Goal: Transaction & Acquisition: Purchase product/service

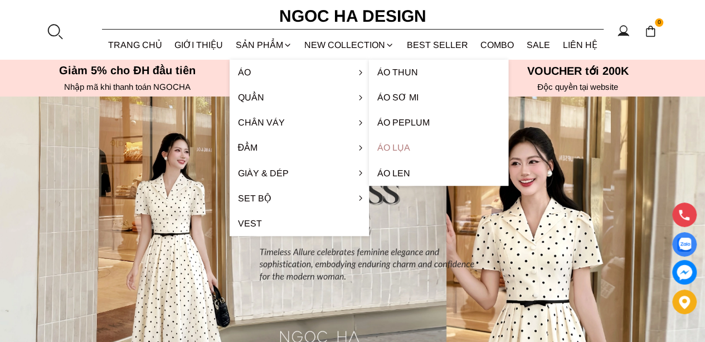
click at [400, 151] on link "Áo lụa" at bounding box center [438, 147] width 139 height 25
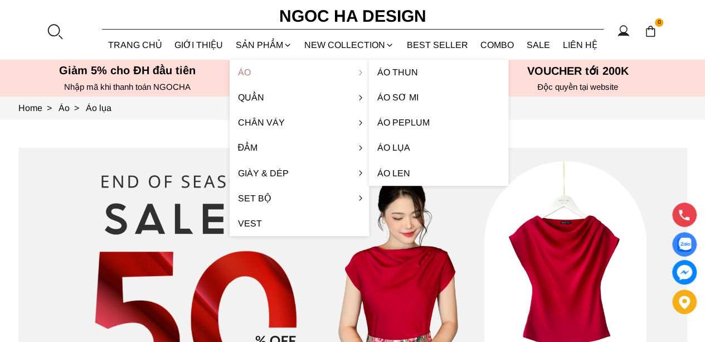
click at [247, 76] on link "Áo" at bounding box center [299, 72] width 139 height 25
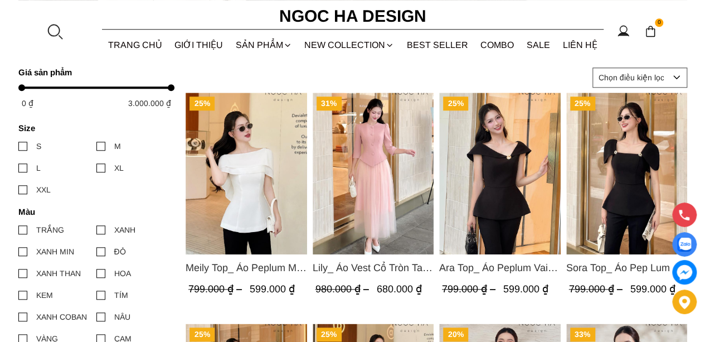
scroll to position [446, 0]
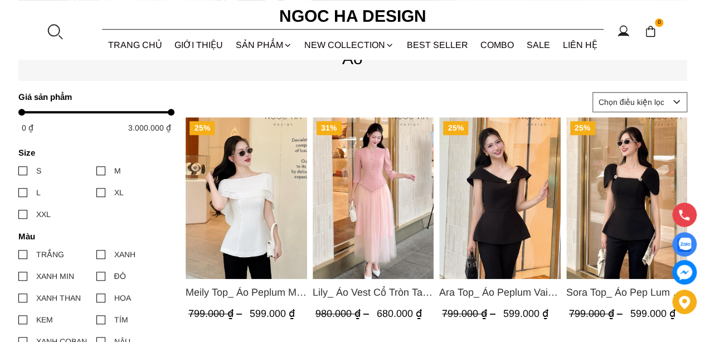
click at [489, 211] on img "Product image - Ara Top_ Áo Peplum Vai Lệch Đính Cúc Màu Đen A1084" at bounding box center [499, 198] width 121 height 162
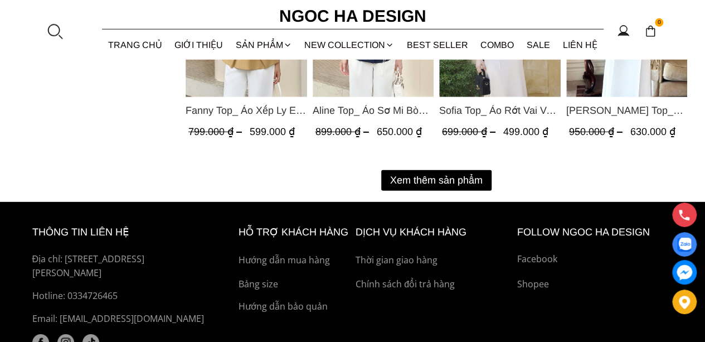
scroll to position [1561, 0]
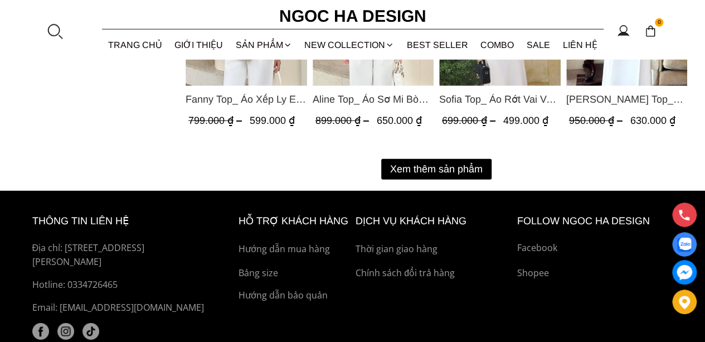
click at [443, 164] on button "Xem thêm sản phẩm" at bounding box center [436, 169] width 110 height 21
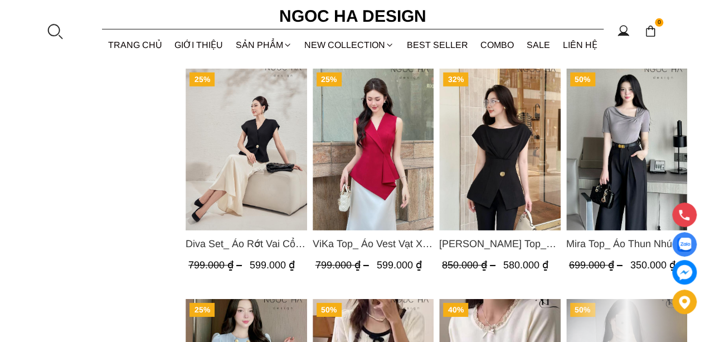
scroll to position [1672, 0]
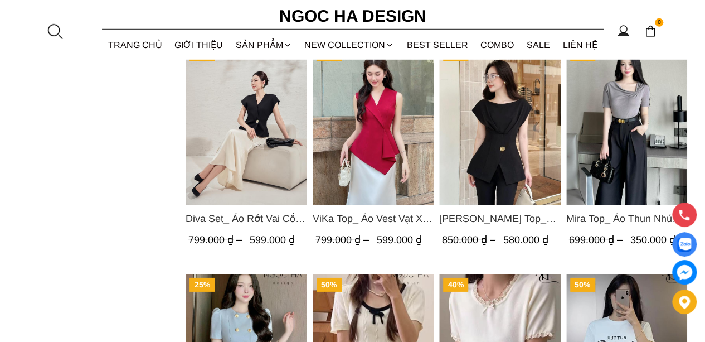
click at [237, 161] on img "Product image - Diva Set_ Áo Rớt Vai Cổ V, Chân Váy Lụa Đuôi Cá A1078+CV134" at bounding box center [246, 124] width 121 height 162
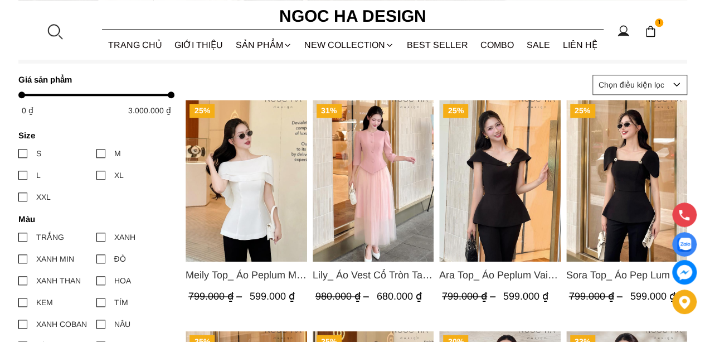
scroll to position [446, 0]
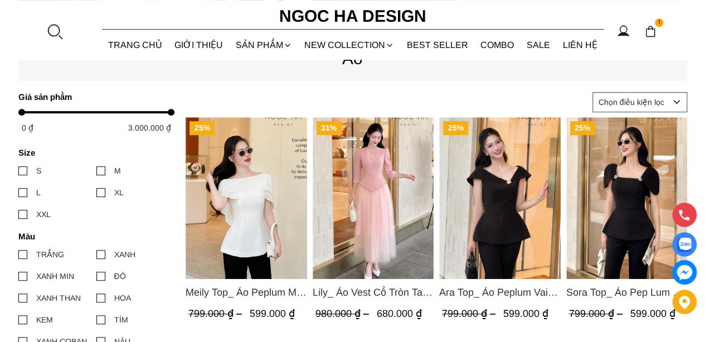
click at [241, 205] on img "Product image - Meily Top_ Áo Peplum Mix Choàng Vai Vải Tơ Màu Trắng A1086" at bounding box center [246, 198] width 121 height 162
click at [509, 227] on img "Product image - Ara Top_ Áo Peplum Vai Lệch Đính Cúc Màu Đen A1084" at bounding box center [499, 198] width 121 height 162
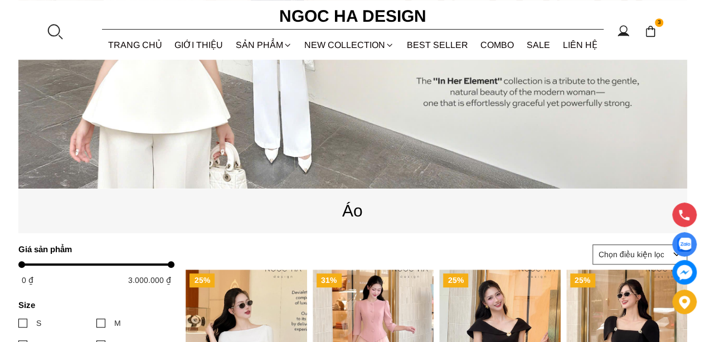
scroll to position [279, 0]
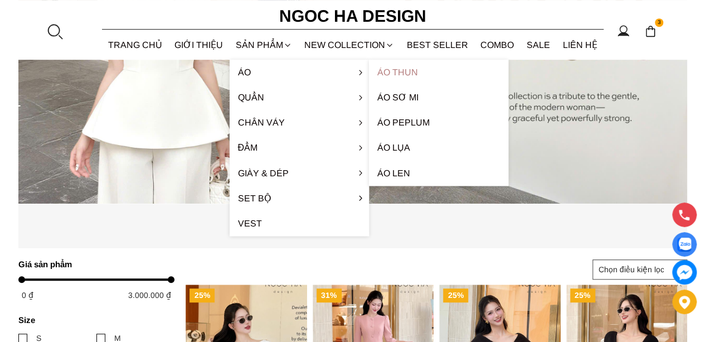
click at [390, 70] on link "Áo thun" at bounding box center [438, 72] width 139 height 25
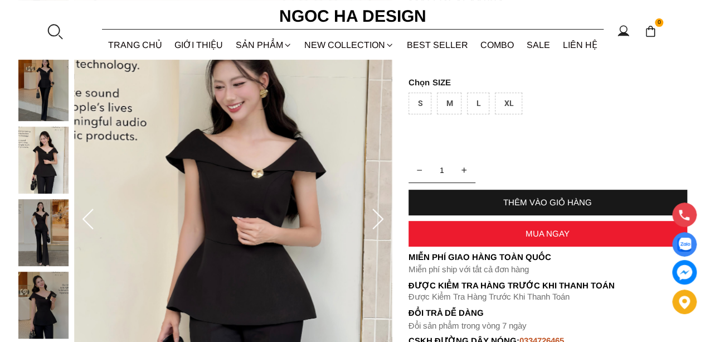
scroll to position [167, 0]
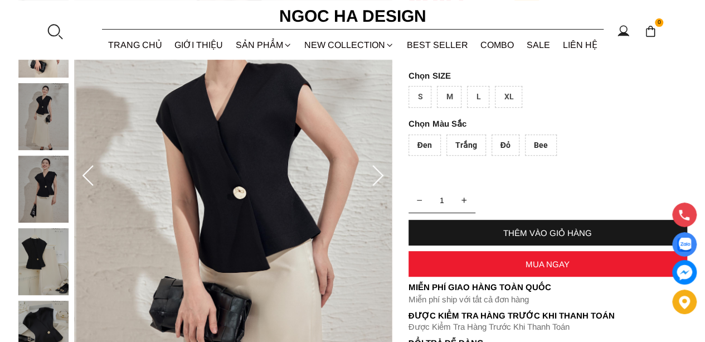
scroll to position [167, 0]
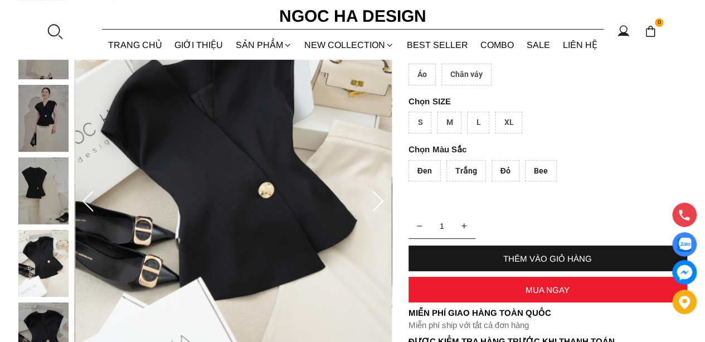
click at [378, 201] on icon at bounding box center [378, 202] width 22 height 22
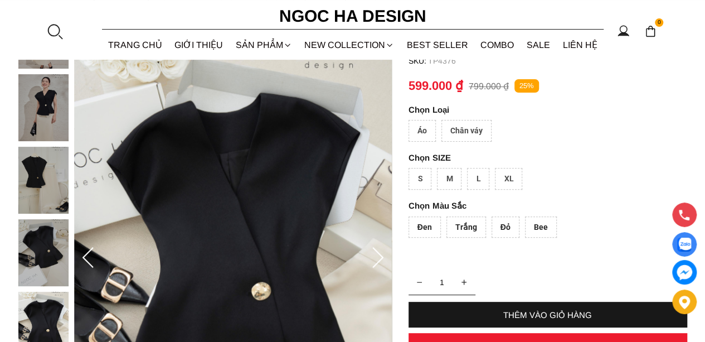
scroll to position [111, 0]
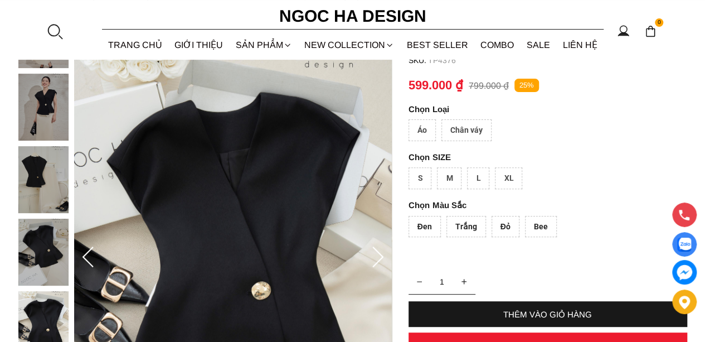
click at [424, 129] on div "Áo" at bounding box center [422, 130] width 27 height 22
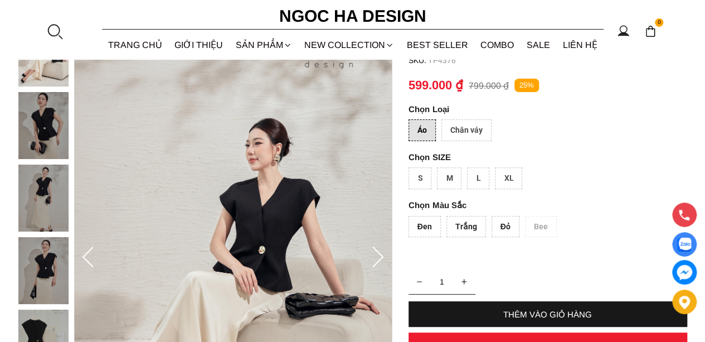
click at [417, 179] on div "S" at bounding box center [420, 178] width 23 height 22
click at [429, 231] on div "Đen" at bounding box center [425, 227] width 32 height 22
click at [459, 223] on div "Trắng" at bounding box center [466, 227] width 40 height 22
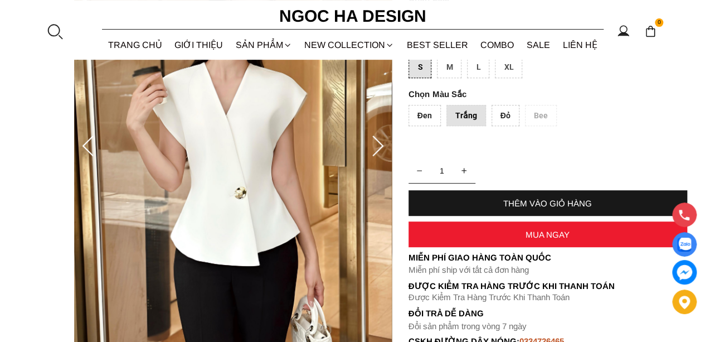
scroll to position [223, 0]
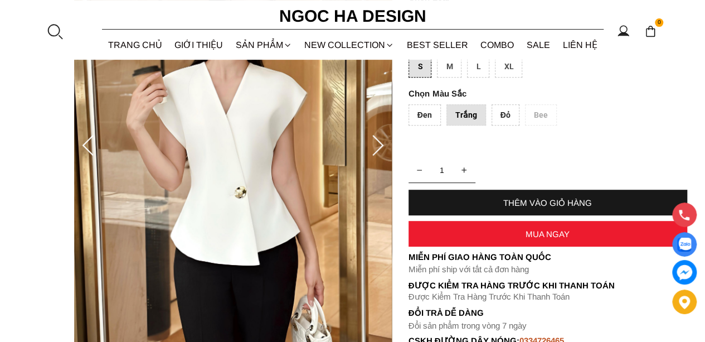
click at [430, 114] on div "Đen" at bounding box center [425, 115] width 32 height 22
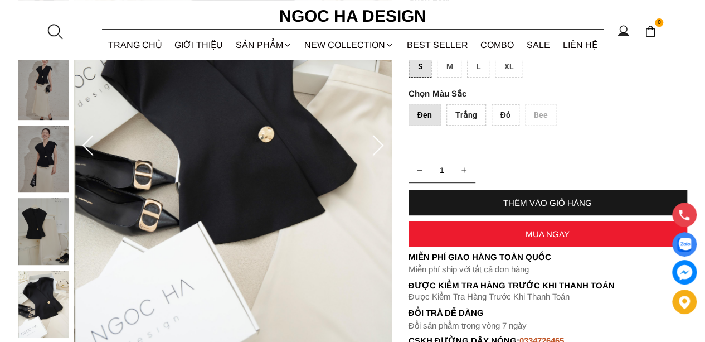
click at [511, 198] on div "THÊM VÀO GIỎ HÀNG" at bounding box center [548, 202] width 279 height 9
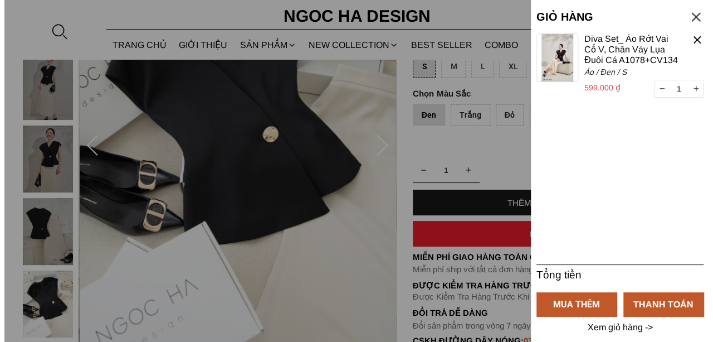
scroll to position [0, 0]
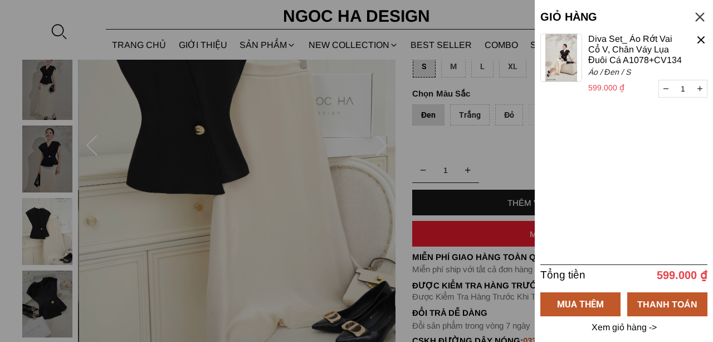
click at [469, 158] on div at bounding box center [356, 171] width 713 height 342
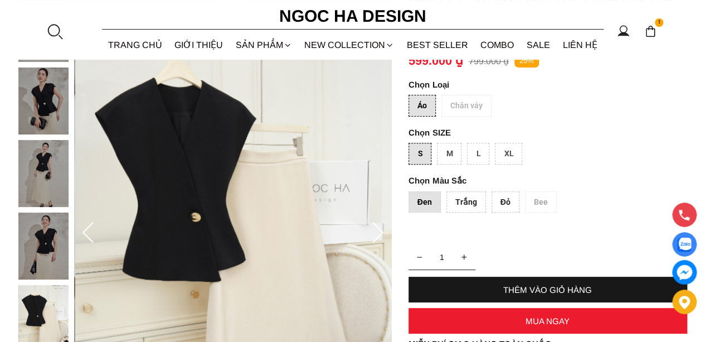
scroll to position [111, 0]
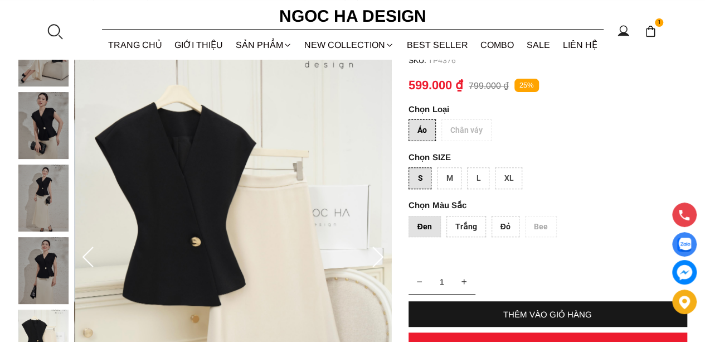
click at [466, 125] on div "Áo Chân váy" at bounding box center [548, 132] width 279 height 27
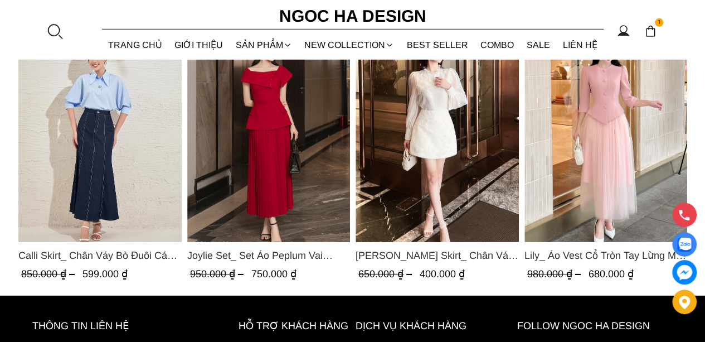
scroll to position [1839, 0]
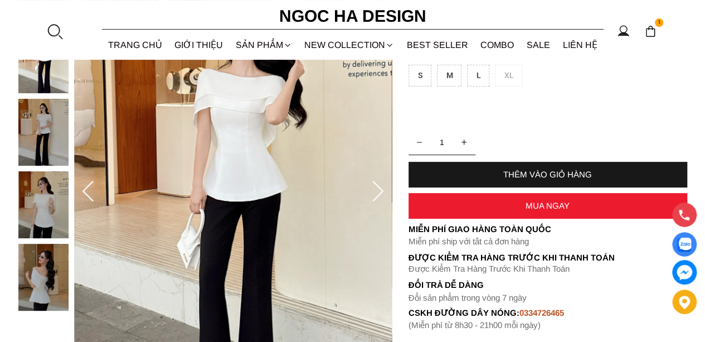
scroll to position [167, 0]
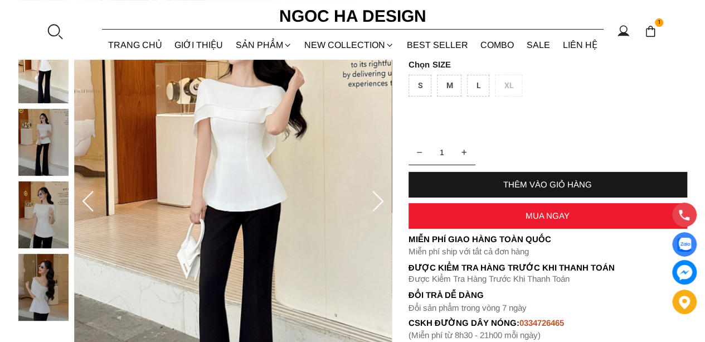
click at [381, 203] on icon at bounding box center [377, 201] width 11 height 21
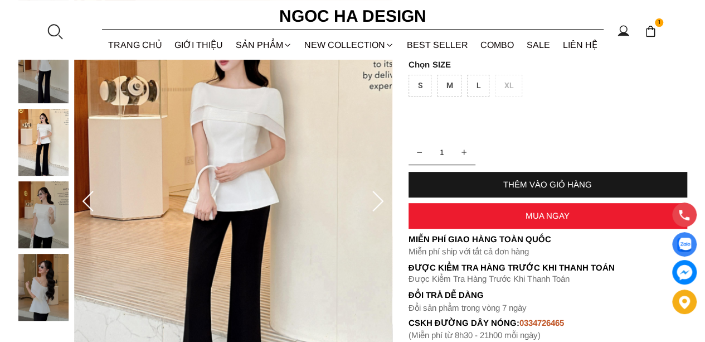
click at [381, 203] on icon at bounding box center [377, 201] width 11 height 21
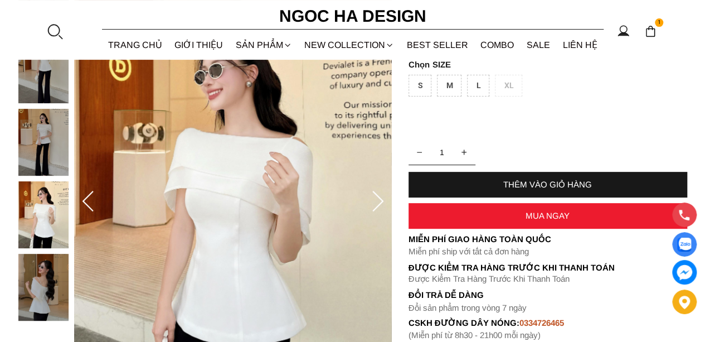
click at [381, 203] on icon at bounding box center [377, 201] width 11 height 21
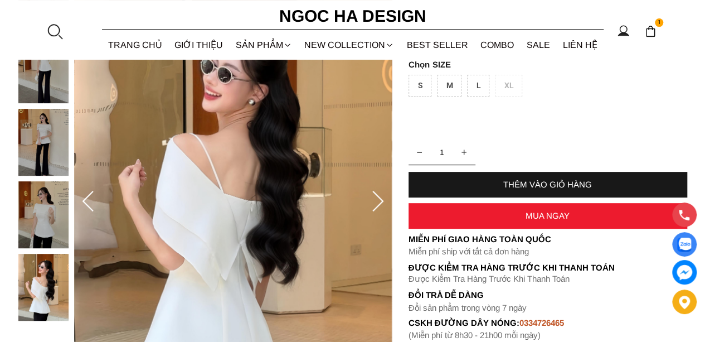
click at [381, 203] on icon at bounding box center [377, 201] width 11 height 21
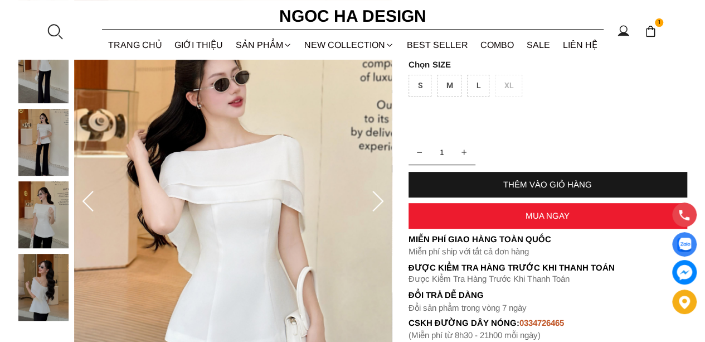
scroll to position [111, 0]
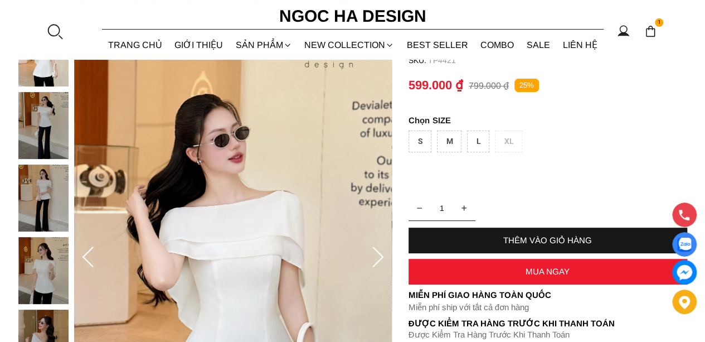
click at [546, 238] on div "THÊM VÀO GIỎ HÀNG" at bounding box center [548, 239] width 279 height 9
click at [424, 140] on div "S" at bounding box center [420, 141] width 23 height 22
click at [529, 242] on div "THÊM VÀO GIỎ HÀNG" at bounding box center [548, 239] width 279 height 9
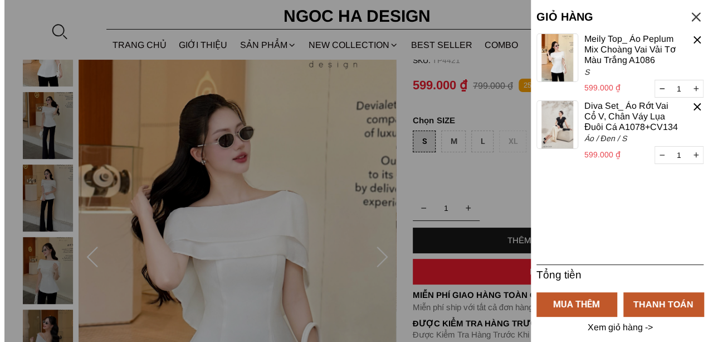
scroll to position [0, 0]
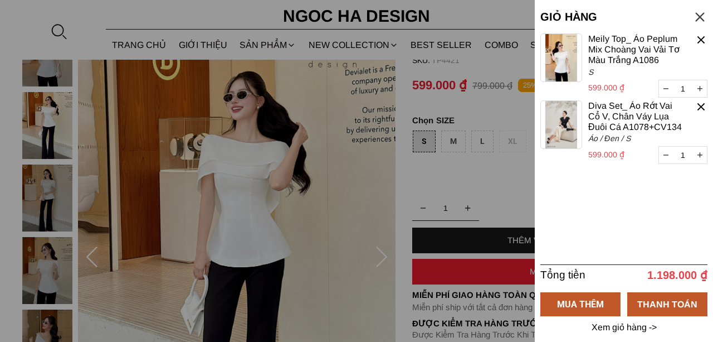
click at [505, 182] on div at bounding box center [356, 171] width 713 height 342
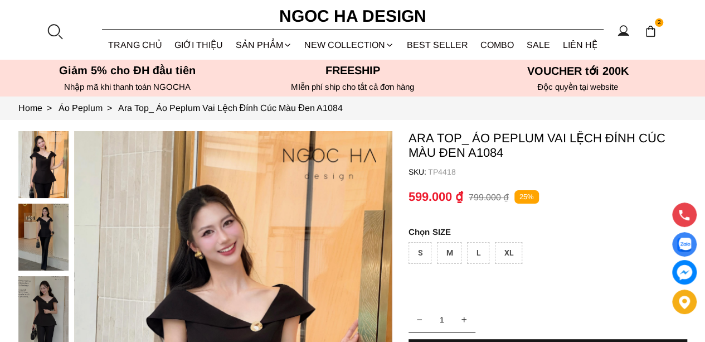
click at [417, 251] on div "S" at bounding box center [420, 253] width 23 height 22
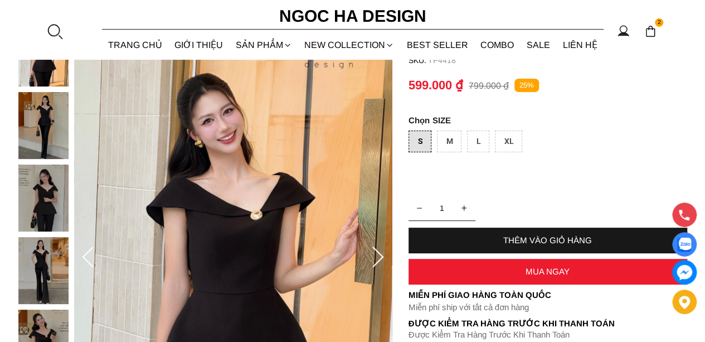
scroll to position [167, 0]
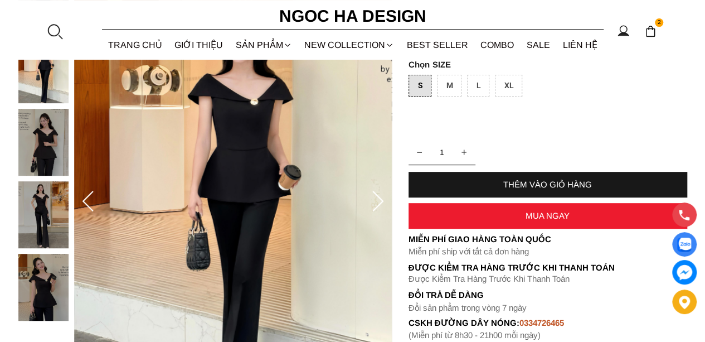
click at [497, 178] on div "THÊM VÀO GIỎ HÀNG" at bounding box center [548, 185] width 279 height 26
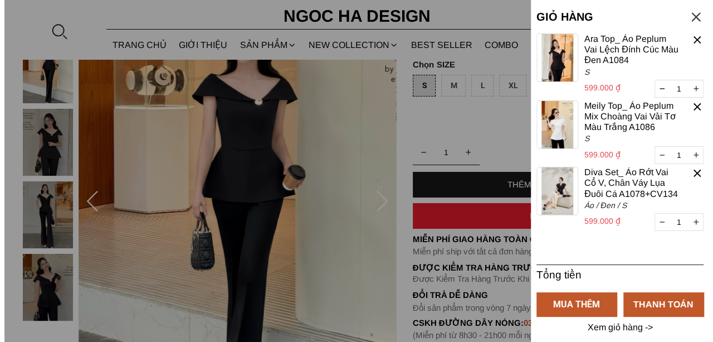
scroll to position [0, 0]
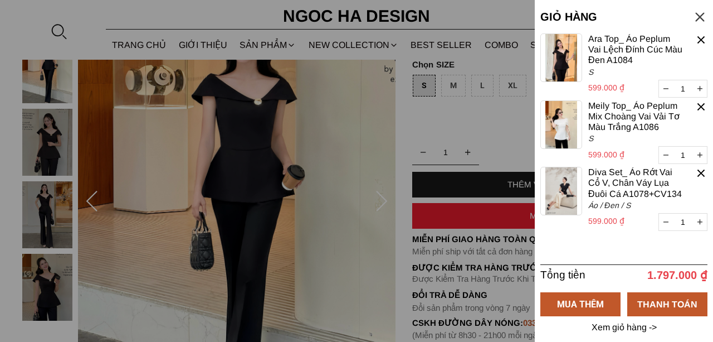
click at [380, 149] on div at bounding box center [356, 171] width 713 height 342
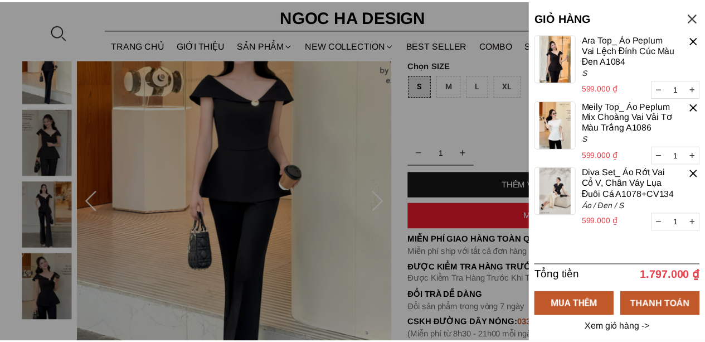
scroll to position [167, 0]
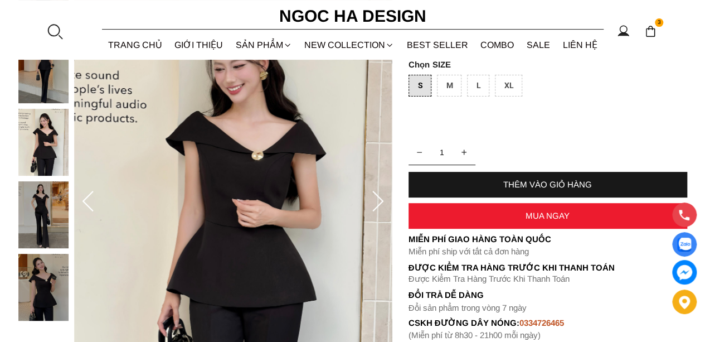
click at [377, 197] on icon at bounding box center [378, 202] width 22 height 22
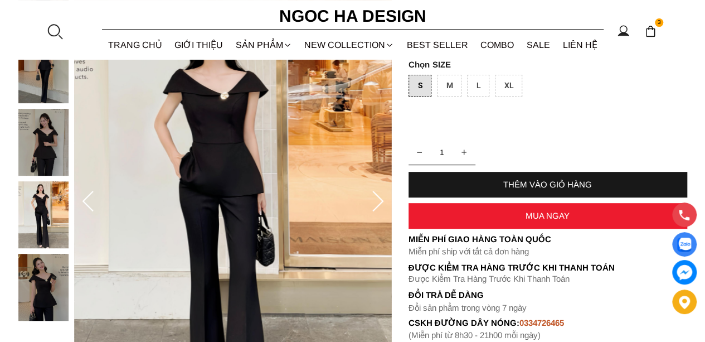
click at [377, 197] on icon at bounding box center [378, 202] width 22 height 22
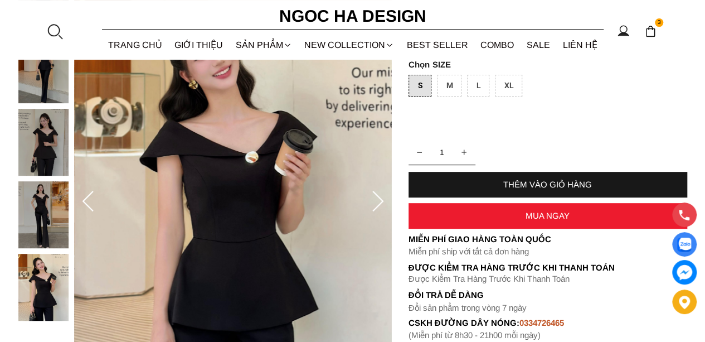
click at [377, 197] on icon at bounding box center [378, 202] width 22 height 22
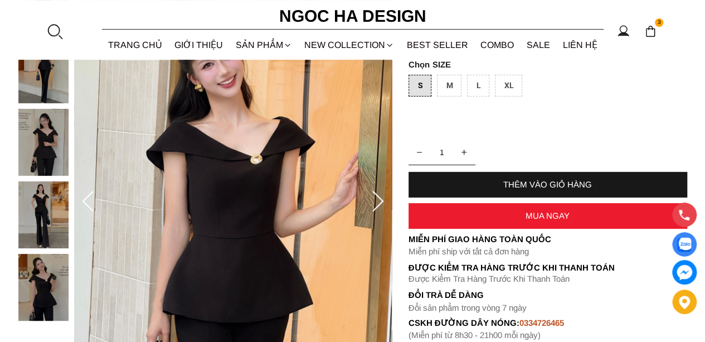
click at [377, 197] on icon at bounding box center [378, 202] width 22 height 22
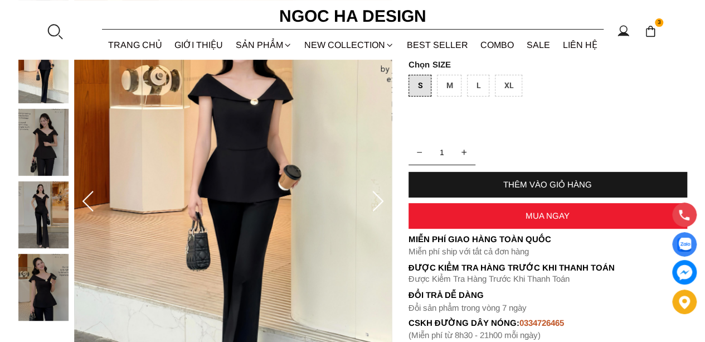
click at [377, 197] on icon at bounding box center [378, 202] width 22 height 22
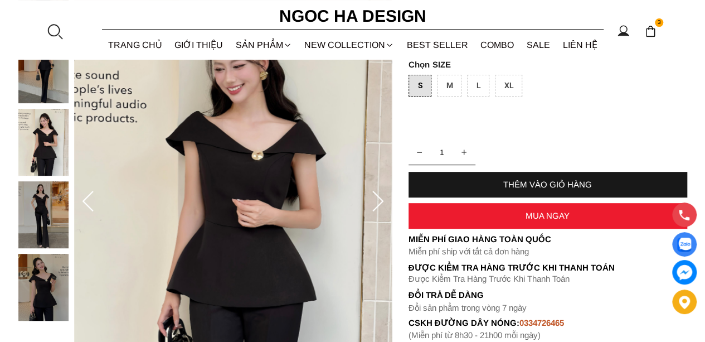
click at [377, 197] on icon at bounding box center [378, 202] width 22 height 22
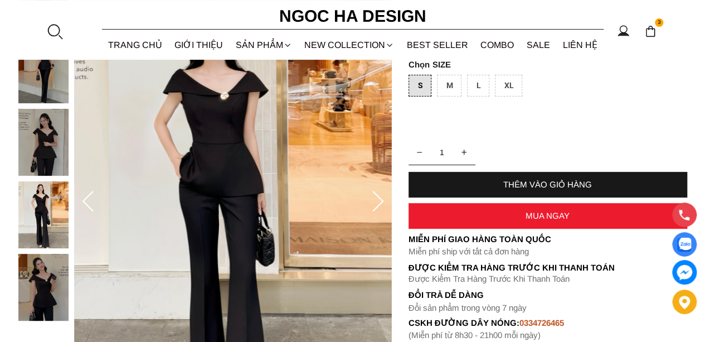
click at [377, 197] on icon at bounding box center [378, 202] width 22 height 22
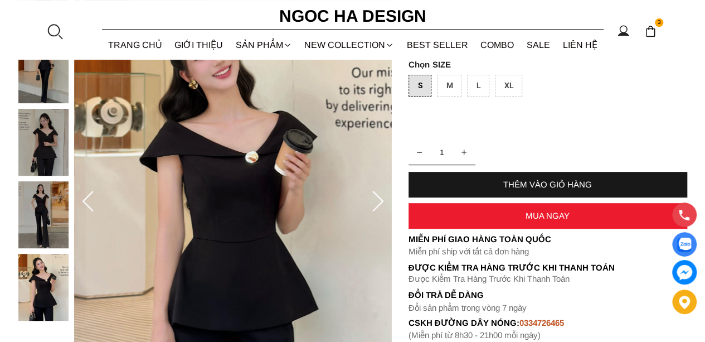
click at [377, 197] on icon at bounding box center [378, 202] width 22 height 22
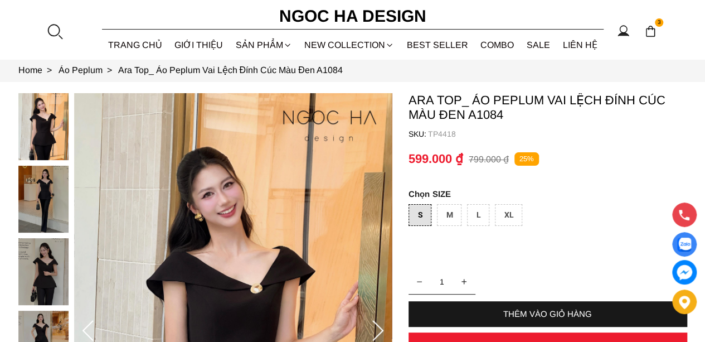
scroll to position [0, 0]
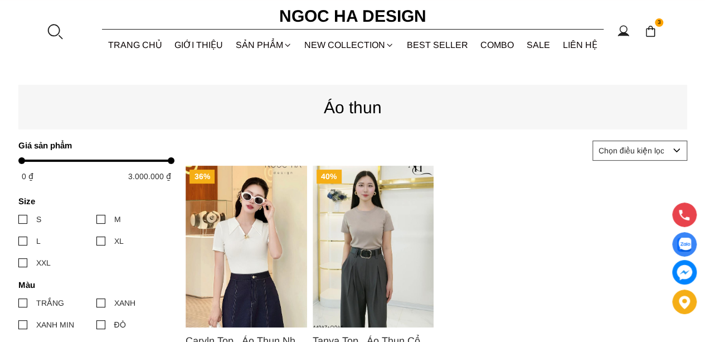
scroll to position [56, 0]
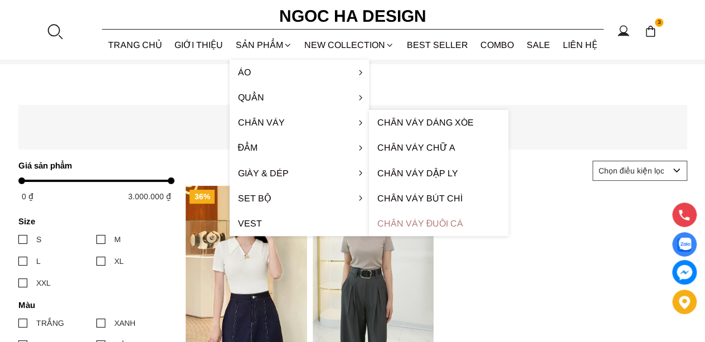
click at [420, 221] on link "Chân váy đuôi cá" at bounding box center [438, 223] width 139 height 25
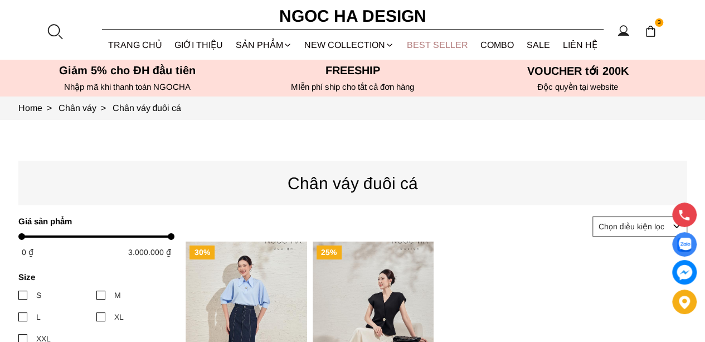
click at [426, 50] on link "BEST SELLER" at bounding box center [438, 45] width 74 height 30
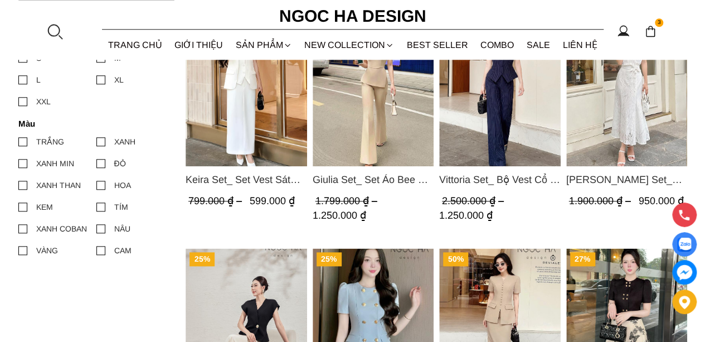
scroll to position [502, 0]
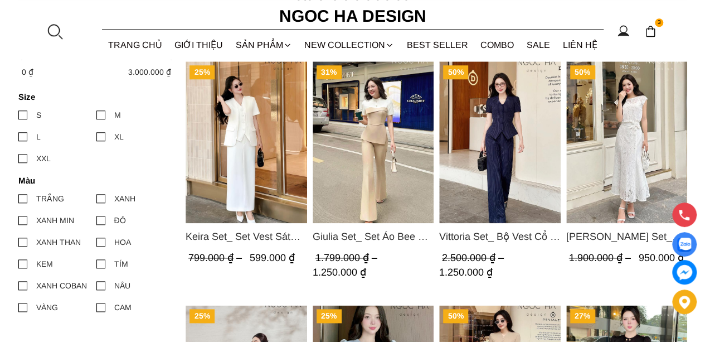
click at [607, 170] on img "Product image - Isabella Set_ Bộ Ren Áo Sơ Mi Vai Chờm Chân Váy Đuôi Cá Màu Trắ…" at bounding box center [626, 142] width 121 height 162
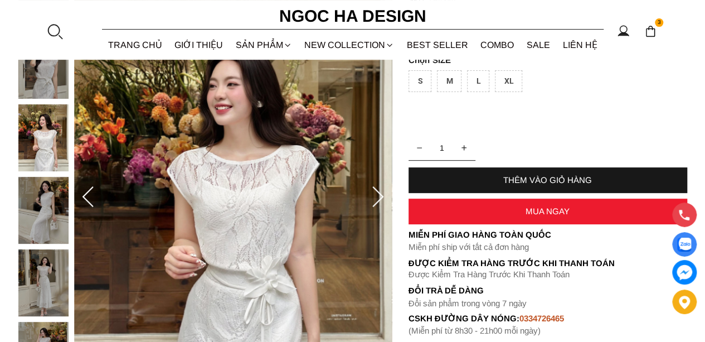
scroll to position [167, 0]
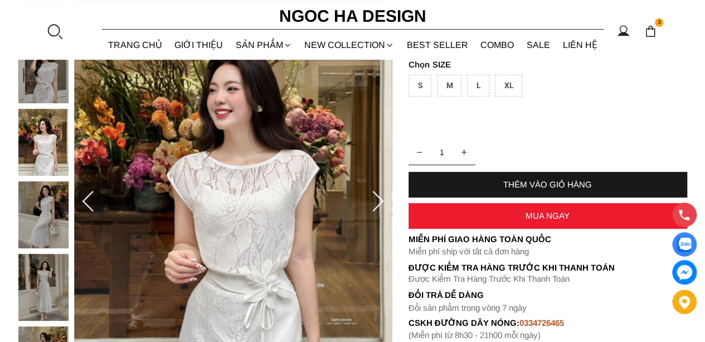
click at [379, 200] on icon at bounding box center [378, 202] width 22 height 22
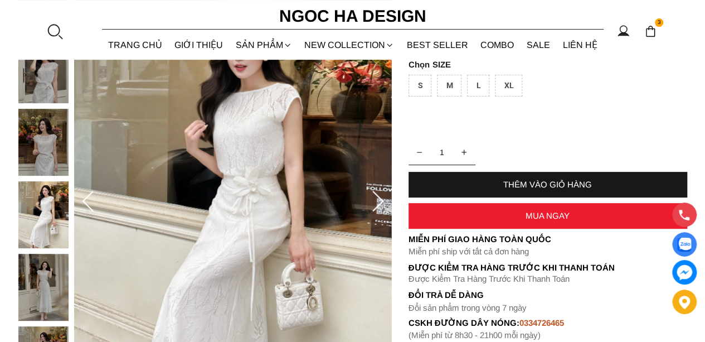
click at [379, 200] on icon at bounding box center [378, 202] width 22 height 22
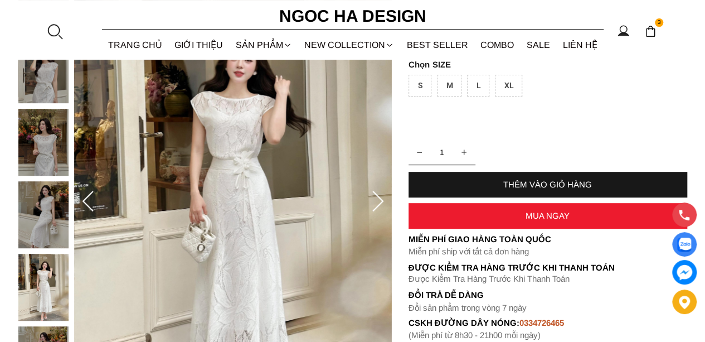
click at [377, 196] on icon at bounding box center [377, 201] width 11 height 21
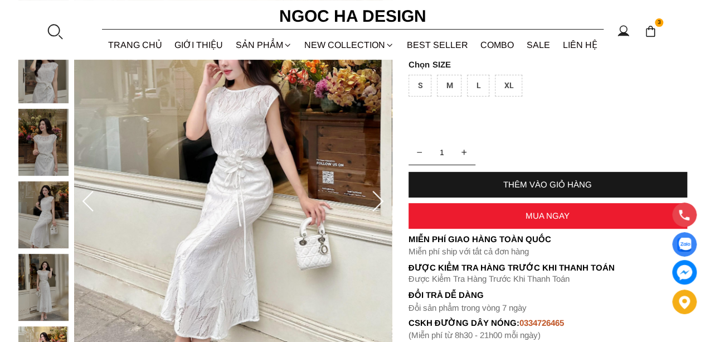
click at [377, 196] on icon at bounding box center [377, 201] width 11 height 21
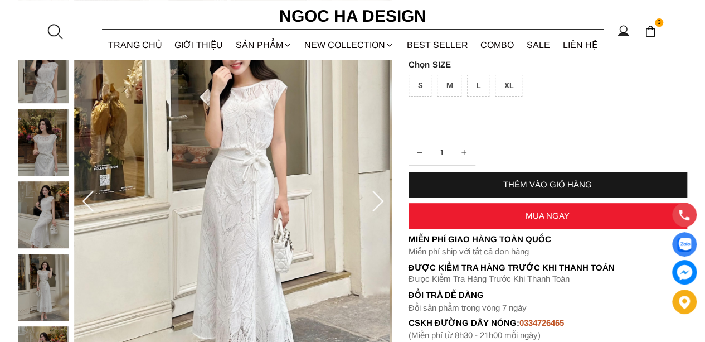
click at [377, 196] on icon at bounding box center [377, 201] width 11 height 21
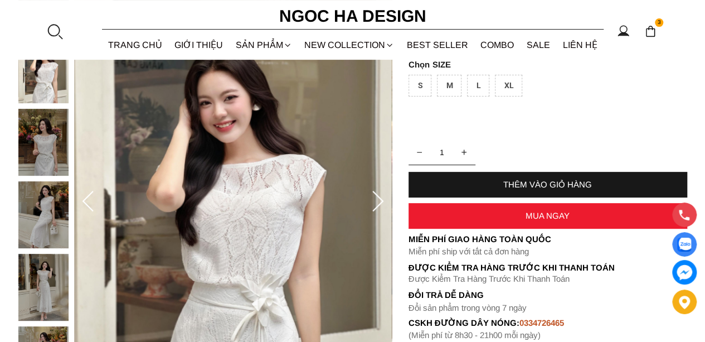
click at [377, 196] on icon at bounding box center [377, 201] width 11 height 21
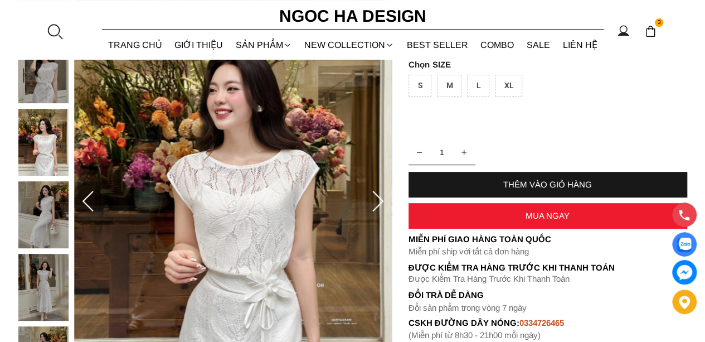
click at [377, 196] on icon at bounding box center [377, 201] width 11 height 21
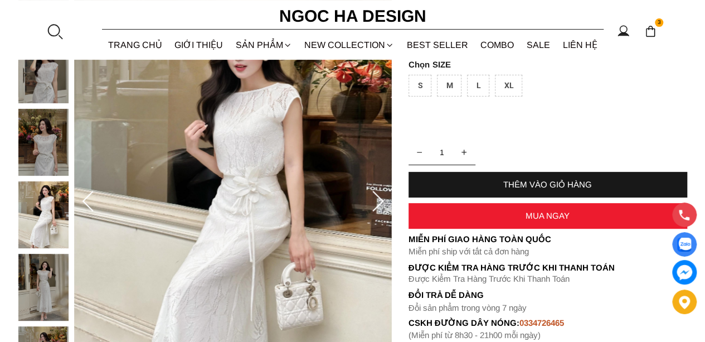
click at [377, 196] on icon at bounding box center [377, 201] width 11 height 21
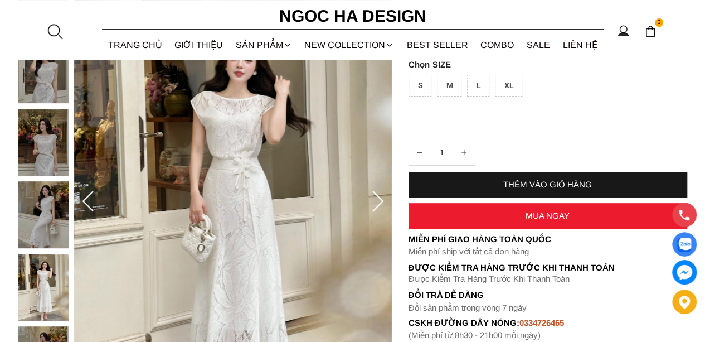
click at [377, 196] on icon at bounding box center [377, 201] width 11 height 21
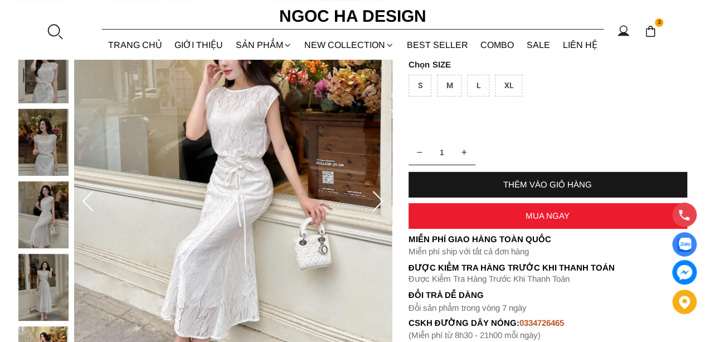
click at [377, 196] on icon at bounding box center [377, 201] width 11 height 21
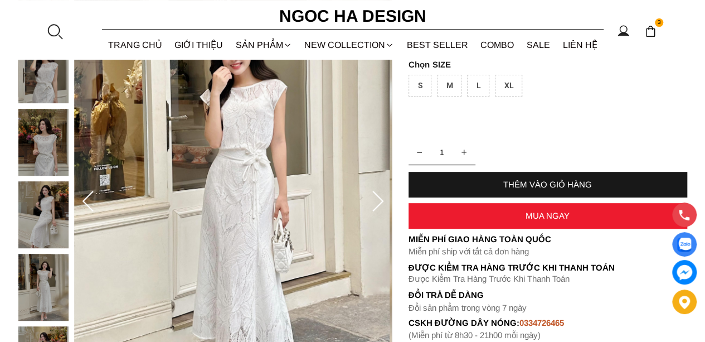
click at [377, 196] on icon at bounding box center [377, 201] width 11 height 21
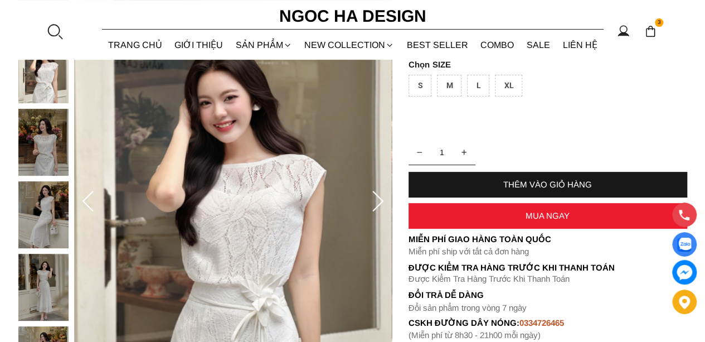
click at [377, 196] on icon at bounding box center [377, 201] width 11 height 21
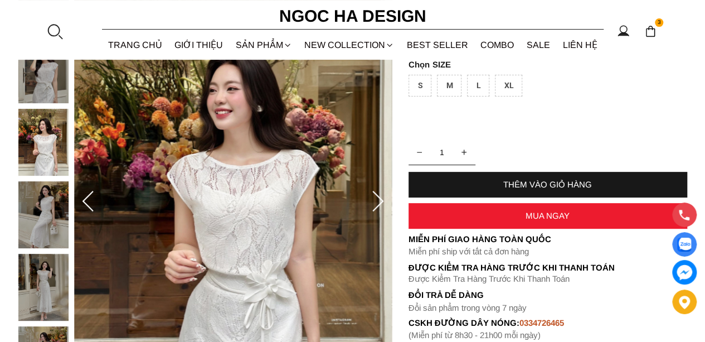
click at [378, 196] on icon at bounding box center [378, 202] width 22 height 22
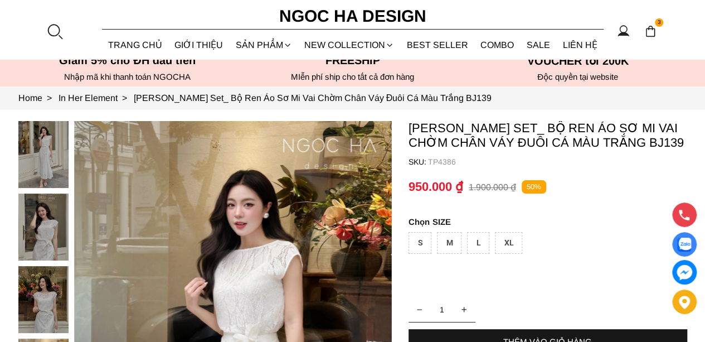
scroll to position [0, 0]
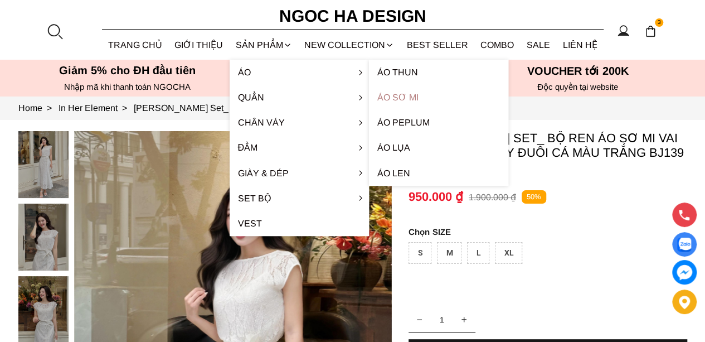
click at [405, 98] on link "Áo sơ mi" at bounding box center [438, 97] width 139 height 25
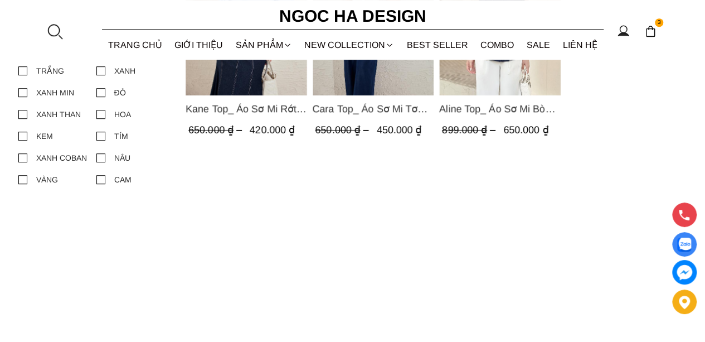
scroll to position [334, 0]
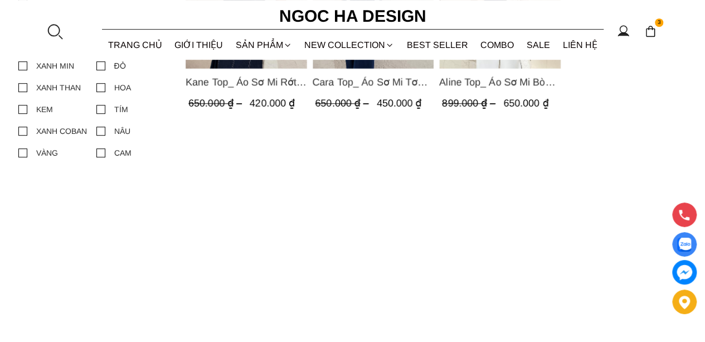
click at [649, 30] on img at bounding box center [650, 31] width 12 height 12
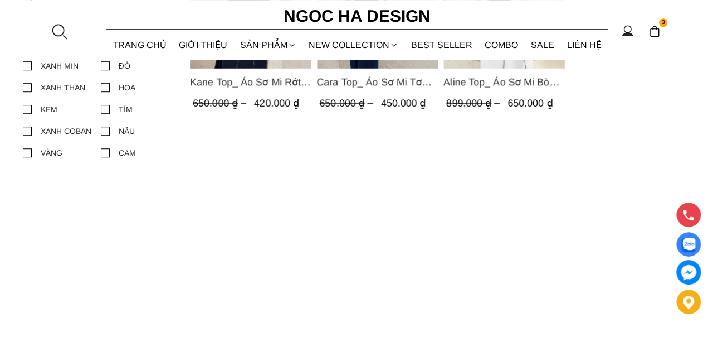
scroll to position [0, 0]
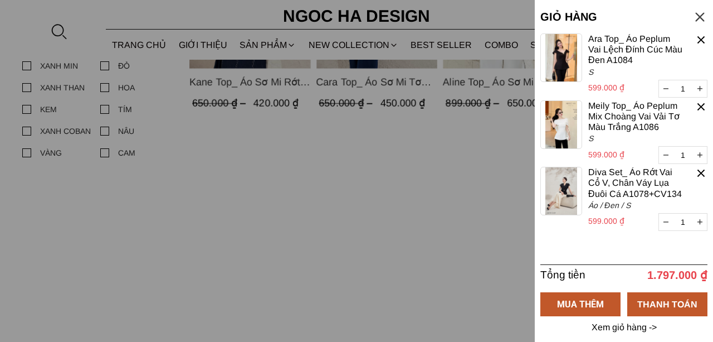
click at [557, 189] on img at bounding box center [562, 191] width 42 height 48
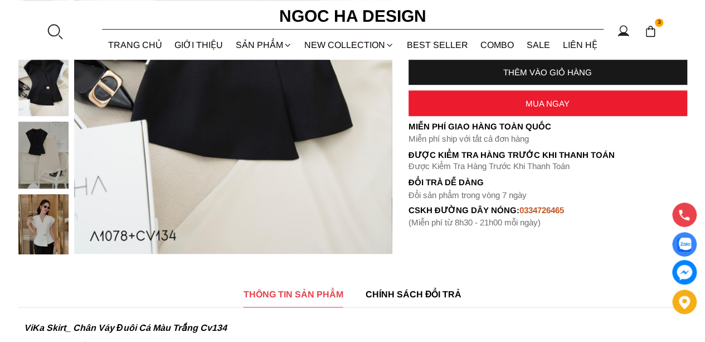
scroll to position [446, 0]
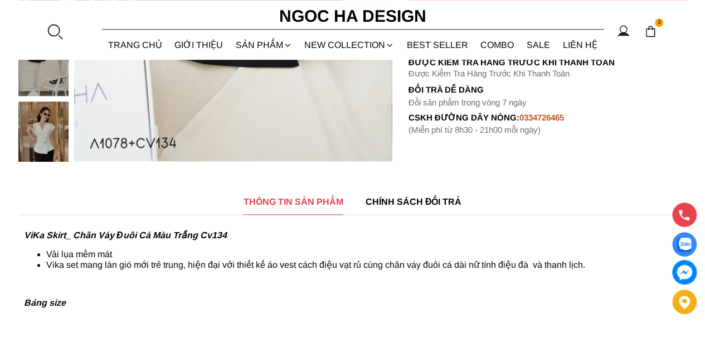
click at [650, 33] on img at bounding box center [650, 31] width 12 height 12
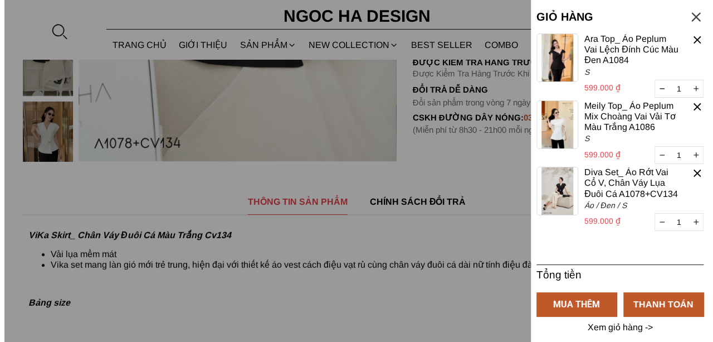
scroll to position [0, 0]
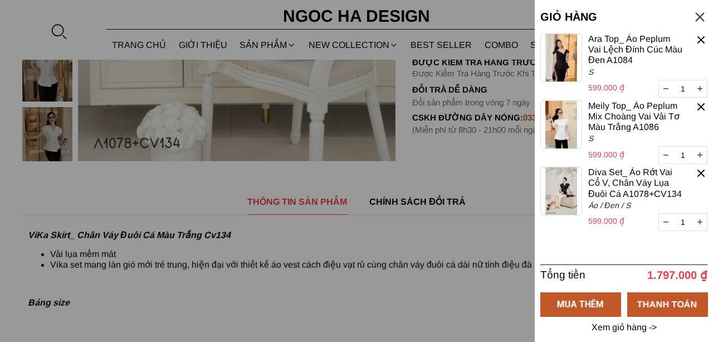
click at [450, 137] on div at bounding box center [356, 171] width 713 height 342
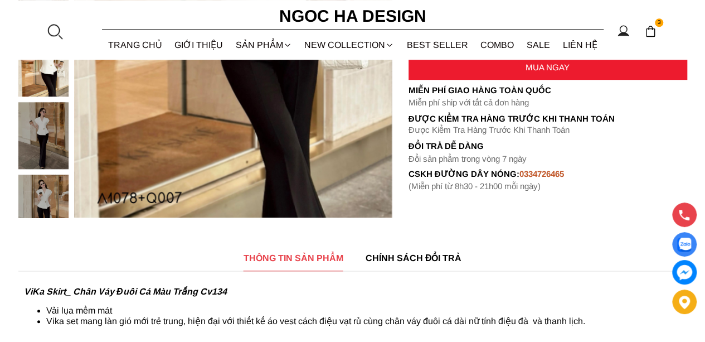
scroll to position [390, 0]
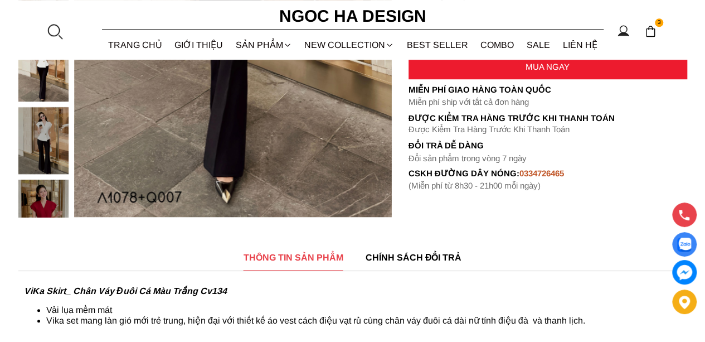
click at [659, 28] on section "3 Trang chủ Giới thiệu Sản phẩm Áo Áo thun Áo sơ mi Áo Peplum Áo lụa Áo len Quầ…" at bounding box center [352, 30] width 705 height 60
click at [651, 28] on img at bounding box center [650, 31] width 12 height 12
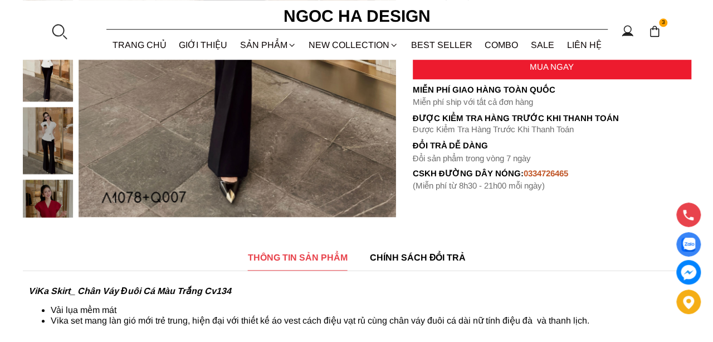
scroll to position [0, 0]
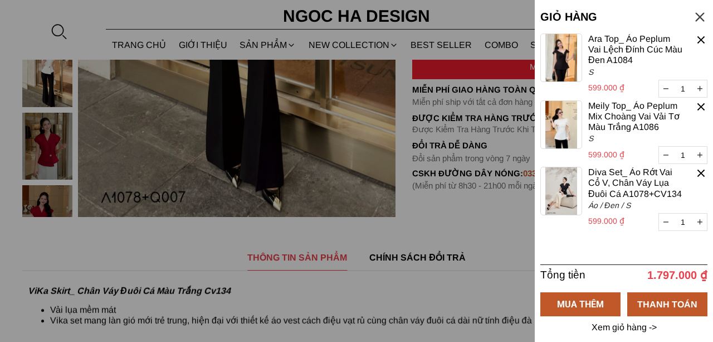
click at [489, 70] on div at bounding box center [356, 171] width 713 height 342
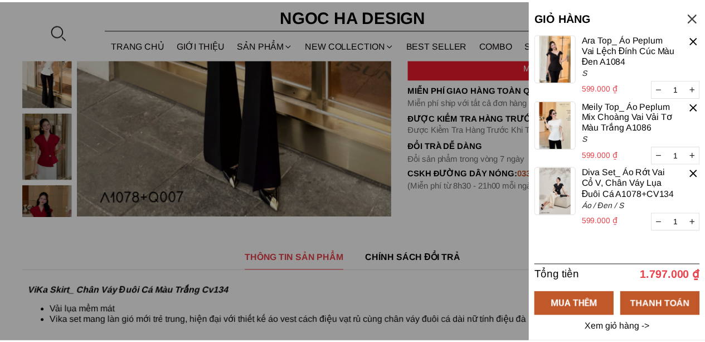
scroll to position [390, 0]
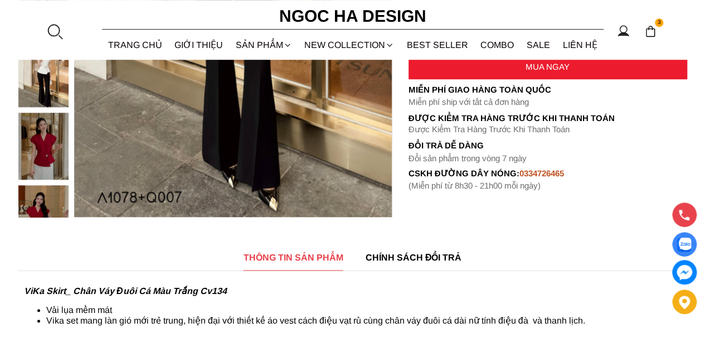
click at [489, 70] on div "MUA NGAY" at bounding box center [548, 67] width 279 height 26
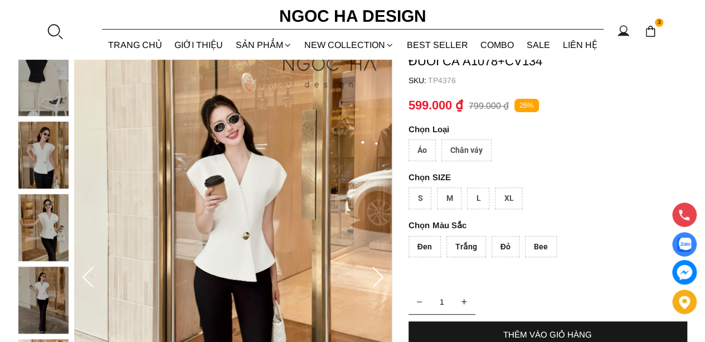
scroll to position [0, 0]
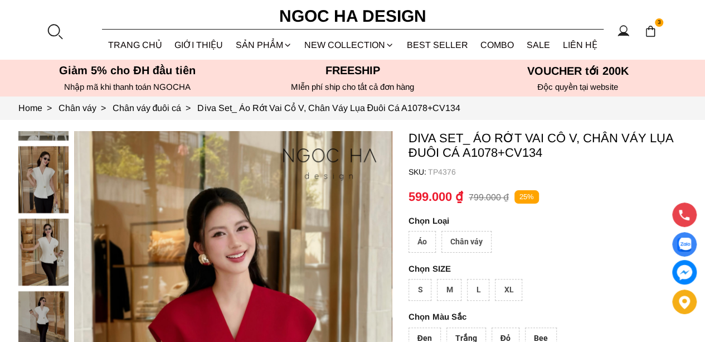
click at [420, 233] on div "Áo" at bounding box center [422, 242] width 27 height 22
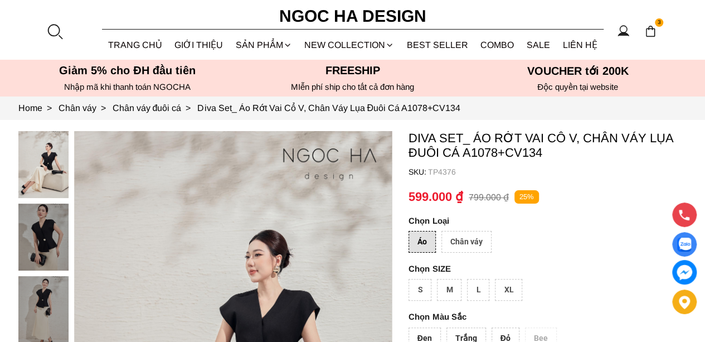
click at [425, 284] on div "S" at bounding box center [420, 290] width 23 height 22
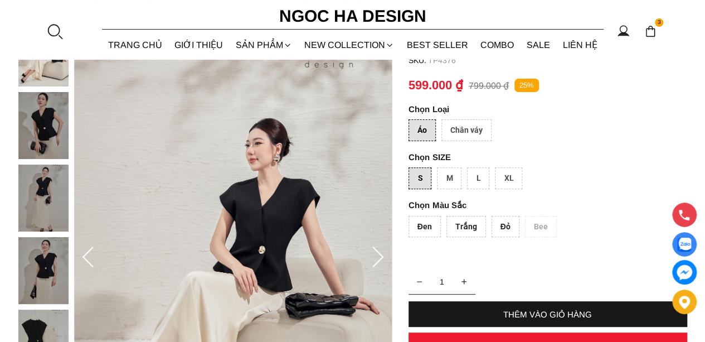
click at [427, 226] on div "Đen" at bounding box center [425, 227] width 32 height 22
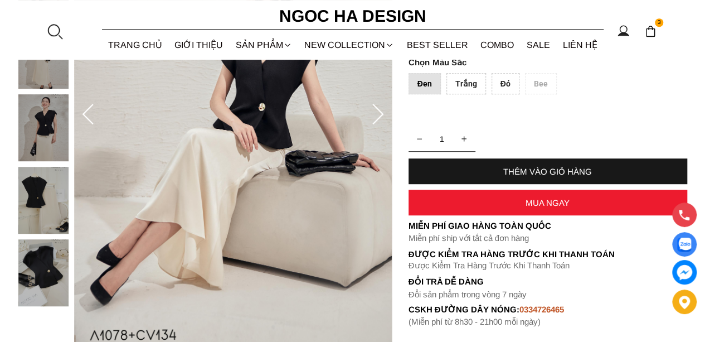
scroll to position [279, 0]
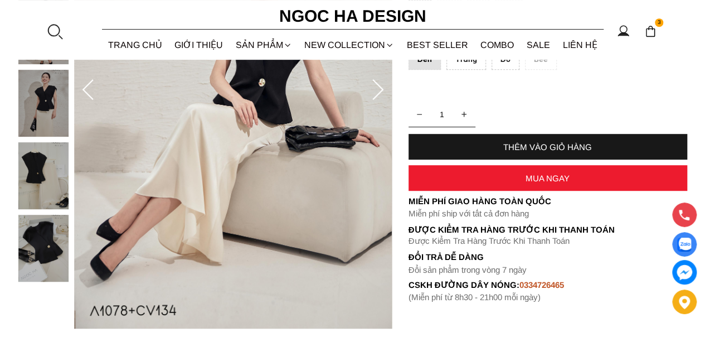
click at [513, 173] on div "MUA NGAY" at bounding box center [548, 177] width 279 height 9
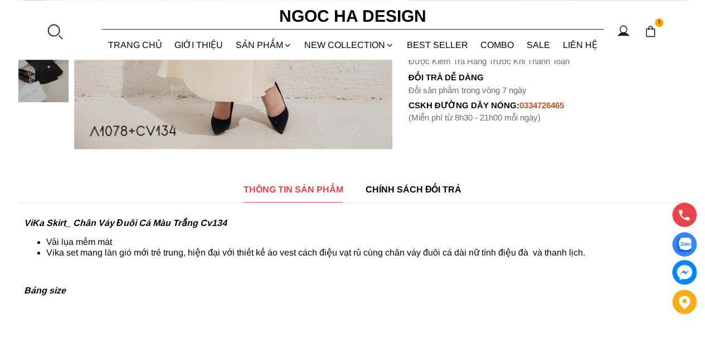
scroll to position [502, 0]
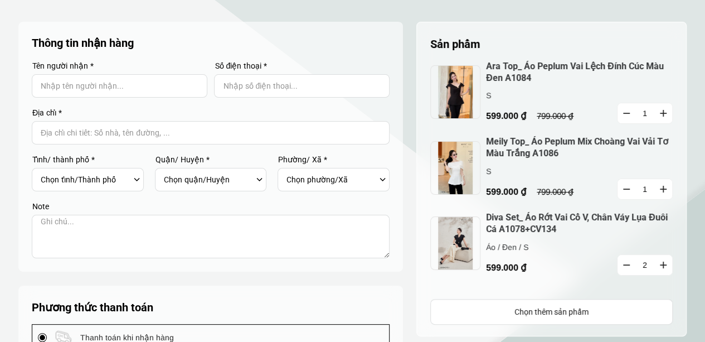
click at [628, 266] on button "button" at bounding box center [627, 265] width 18 height 20
type input "1"
click at [628, 190] on button "button" at bounding box center [627, 189] width 18 height 20
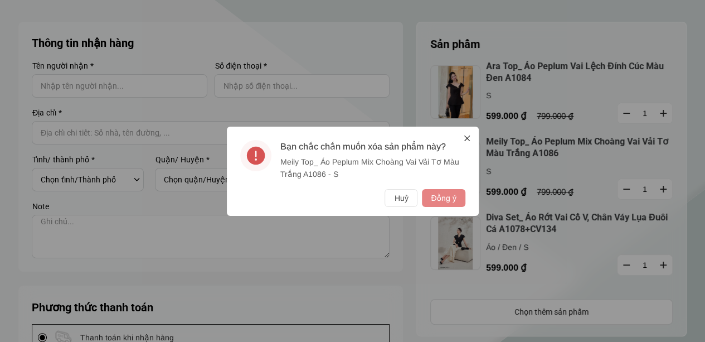
click at [450, 196] on button "Đồng ý" at bounding box center [443, 198] width 43 height 18
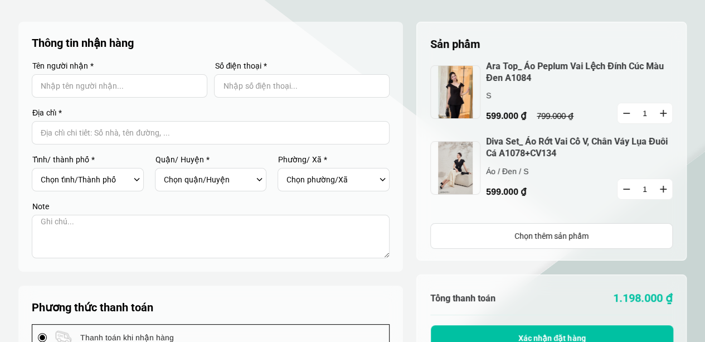
click at [623, 113] on icon "button" at bounding box center [626, 113] width 7 height 1
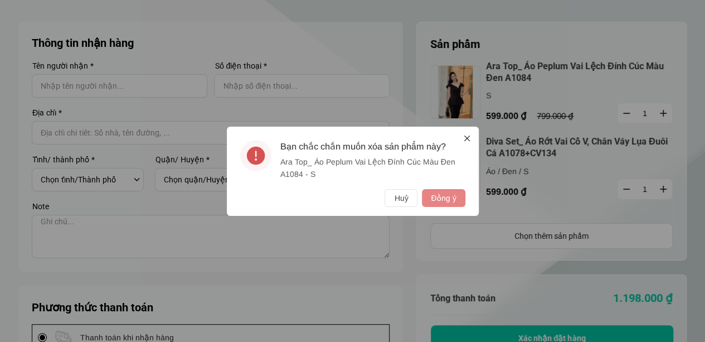
click at [425, 197] on button "Đồng ý" at bounding box center [443, 198] width 43 height 18
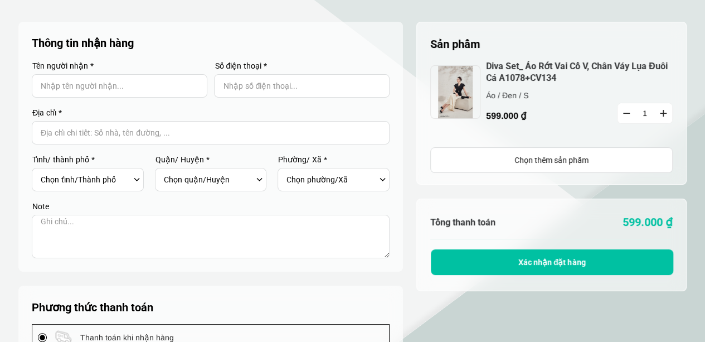
click at [96, 80] on input "Input Nhập tên người nhận..." at bounding box center [120, 85] width 176 height 23
type input "Diện Đào"
type input "0356745817"
select select "101"
click at [112, 130] on input "Input address with auto completion" at bounding box center [211, 132] width 358 height 23
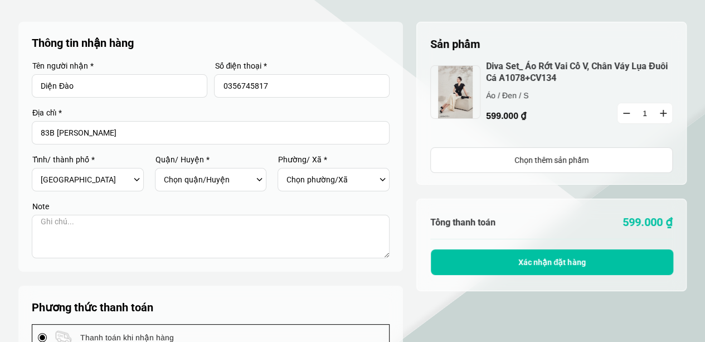
type input "83B [PERSON_NAME]"
